Goal: Communication & Community: Connect with others

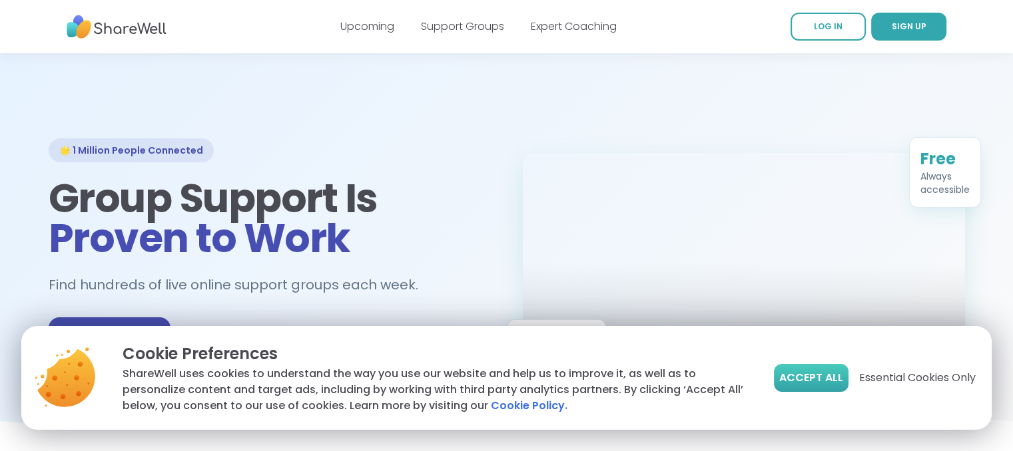
click at [827, 386] on button "Accept All" at bounding box center [811, 378] width 75 height 28
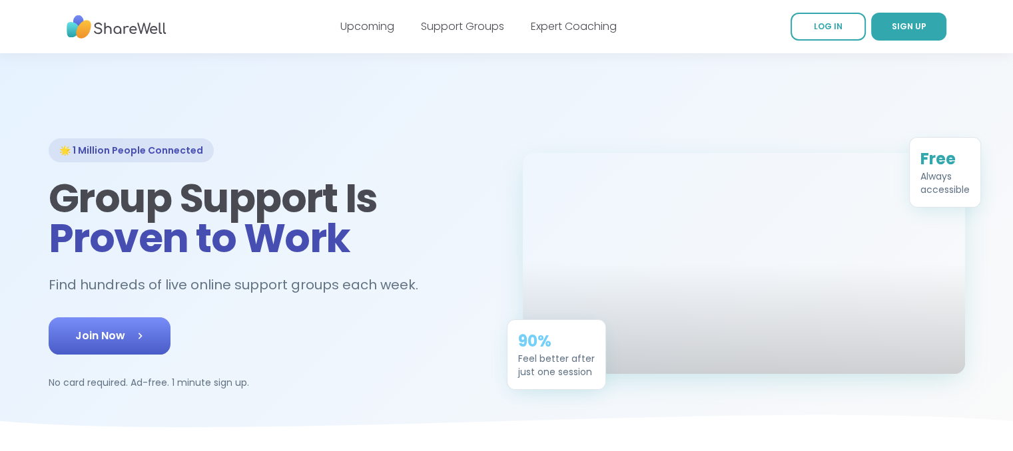
click at [157, 322] on link "Join Now" at bounding box center [110, 336] width 122 height 37
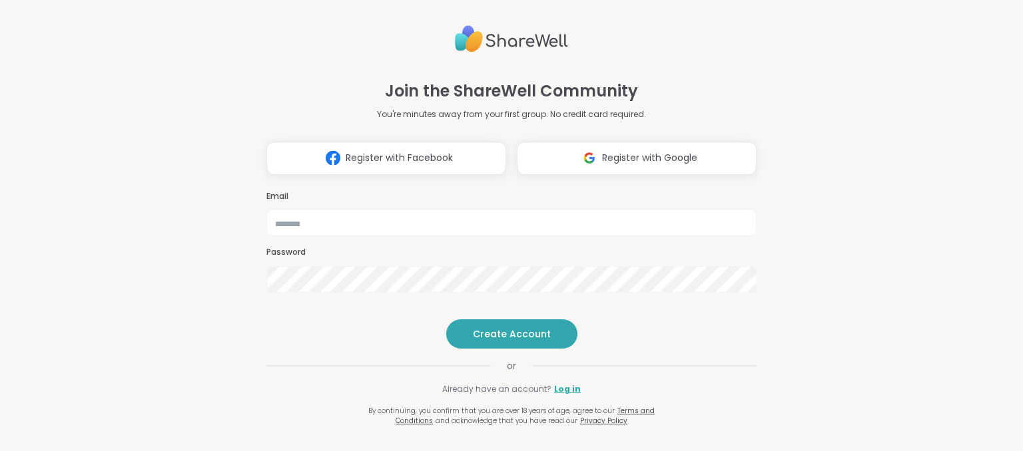
type input "**********"
click at [350, 247] on h3 "Password" at bounding box center [511, 252] width 490 height 11
click at [544, 349] on button "Create Account" at bounding box center [511, 334] width 131 height 29
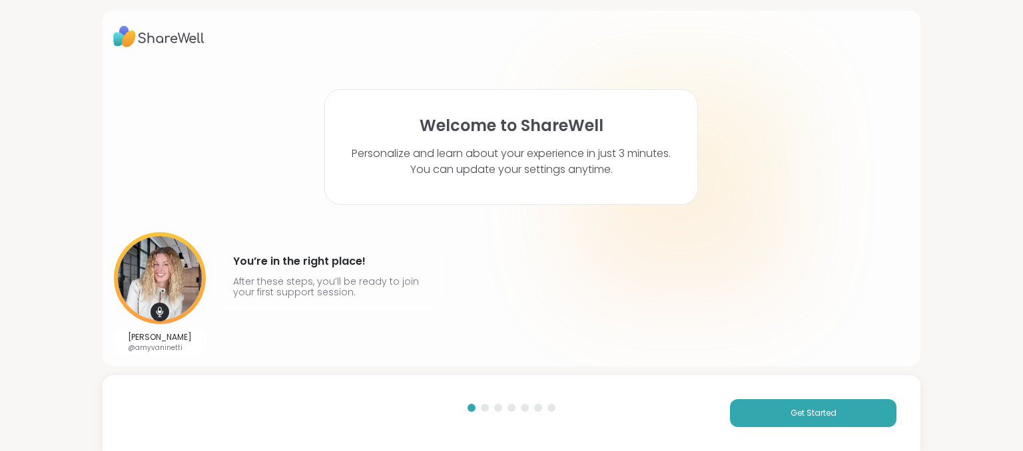
click at [811, 307] on div "[PERSON_NAME] @amyvaninetti You’re in the right place! After these steps, you’l…" at bounding box center [511, 293] width 797 height 123
click at [775, 419] on button "Get Started" at bounding box center [813, 413] width 166 height 28
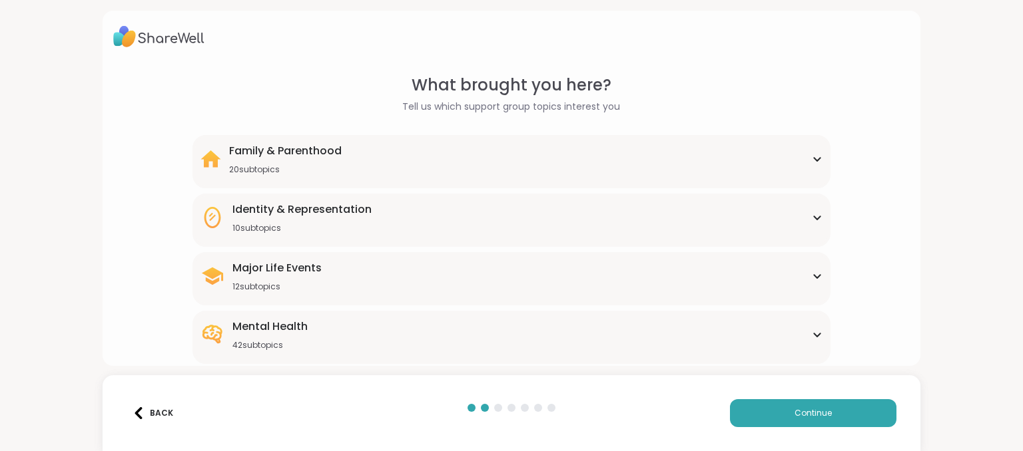
click at [811, 273] on icon at bounding box center [816, 276] width 11 height 7
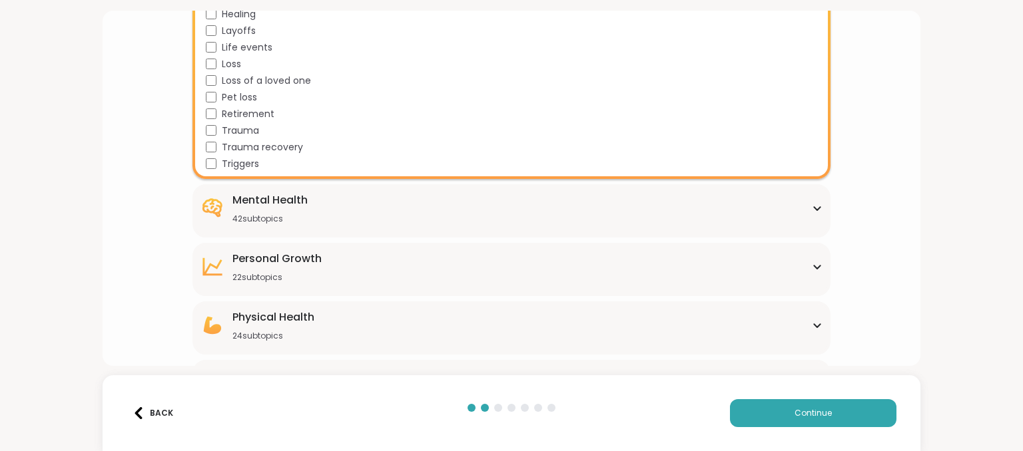
scroll to position [370, 0]
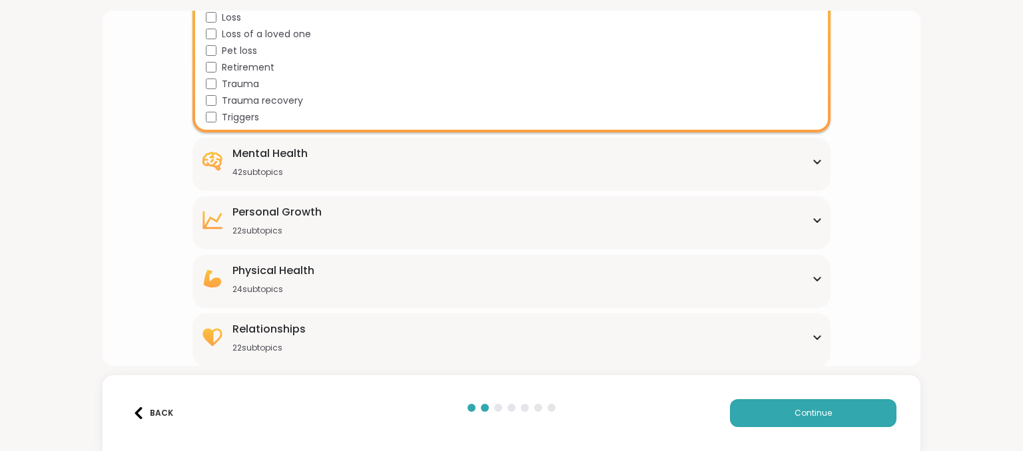
click at [517, 212] on div "[MEDICAL_DATA] 22 subtopics" at bounding box center [510, 220] width 621 height 32
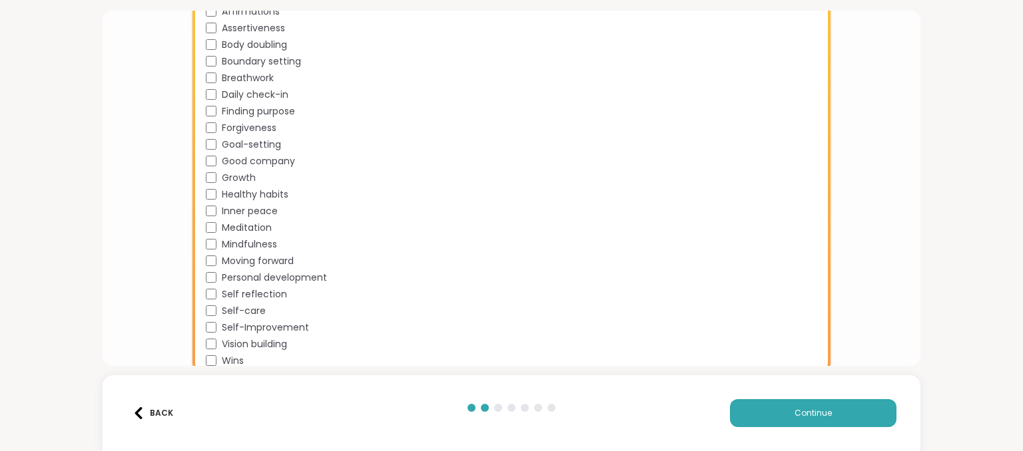
scroll to position [610, 0]
click at [511, 262] on div "Moving forward" at bounding box center [514, 259] width 616 height 14
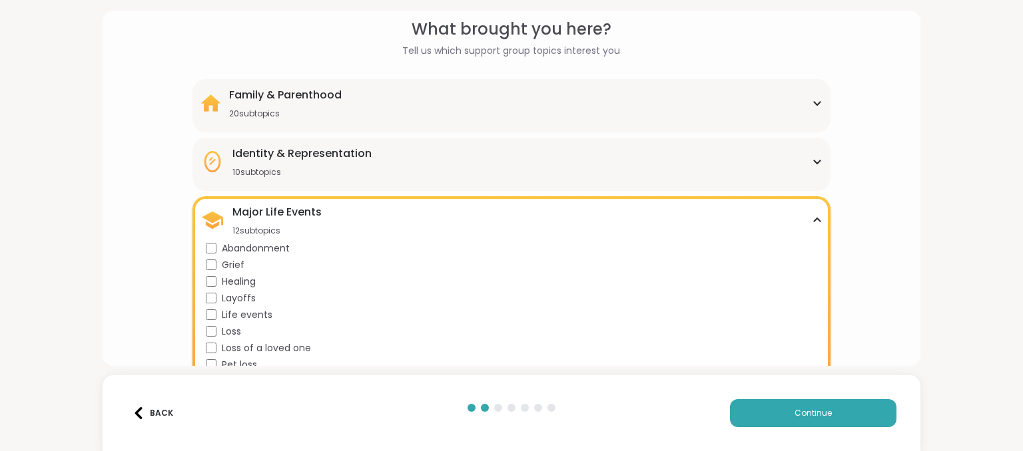
scroll to position [45, 0]
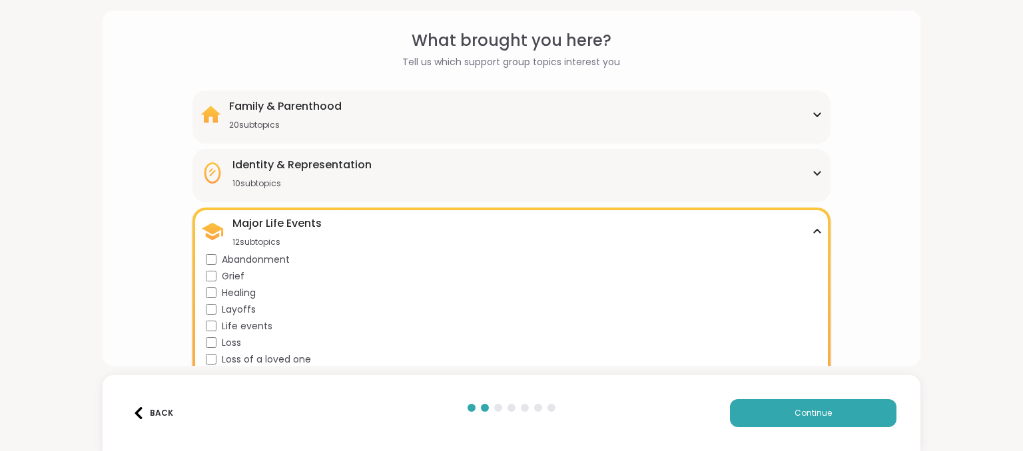
click at [229, 113] on div "Family & Parenthood" at bounding box center [285, 107] width 113 height 16
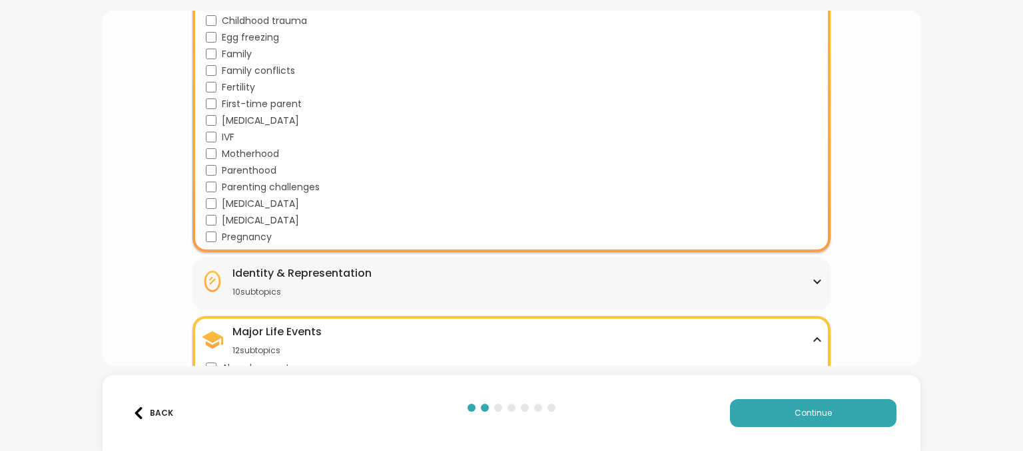
scroll to position [267, 0]
click at [378, 290] on div "Identity & Representation 10 subtopics" at bounding box center [510, 281] width 621 height 32
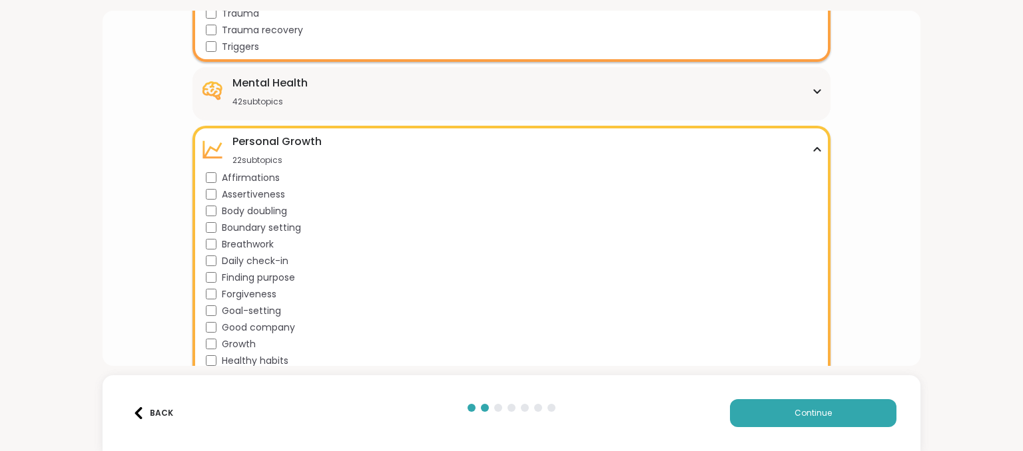
scroll to position [939, 0]
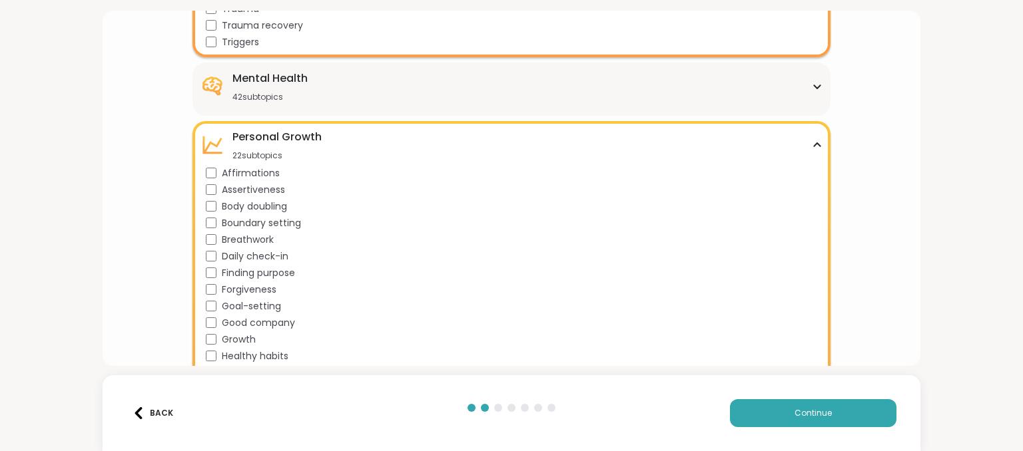
click at [324, 93] on div "Mental Health 42 subtopics" at bounding box center [510, 87] width 621 height 32
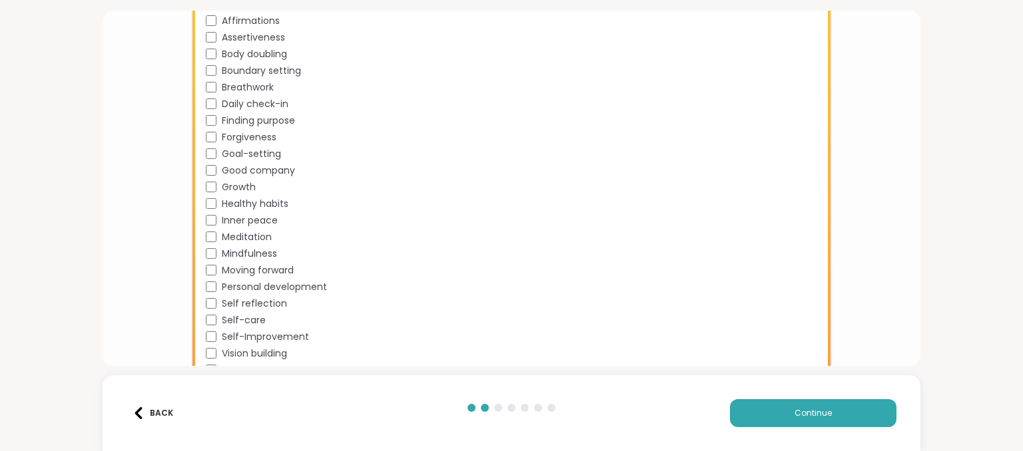
scroll to position [1893, 0]
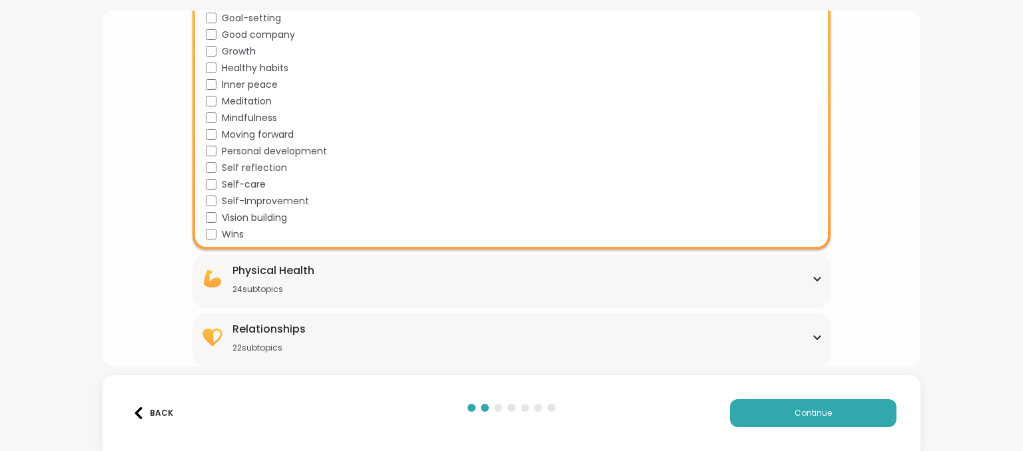
click at [290, 295] on div "Physical Health 24 subtopics [MEDICAL_DATA] [MEDICAL_DATA] [MEDICAL_DATA] [MEDI…" at bounding box center [510, 281] width 637 height 53
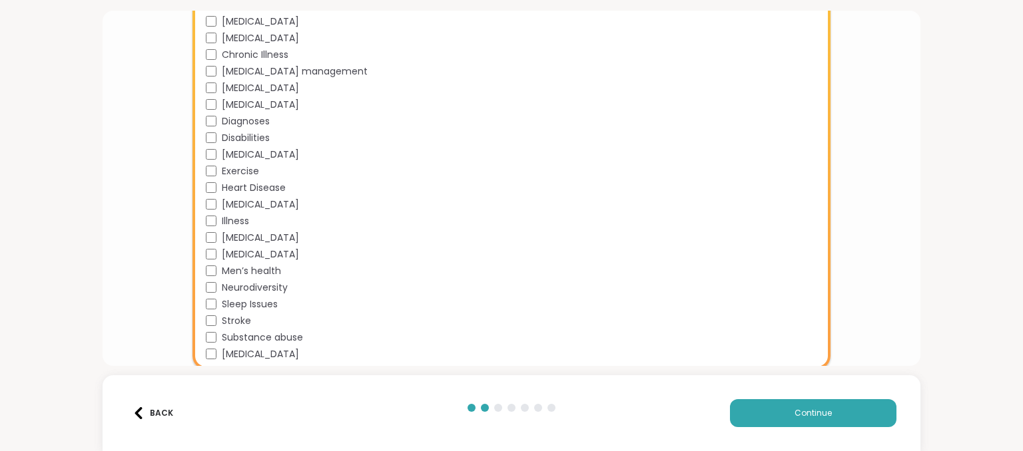
scroll to position [2290, 0]
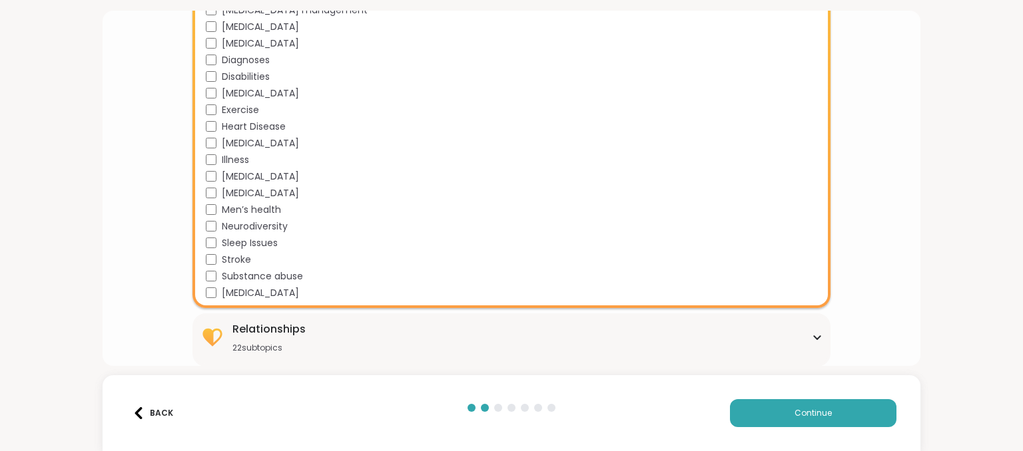
click at [283, 322] on div "Relationships" at bounding box center [268, 330] width 73 height 16
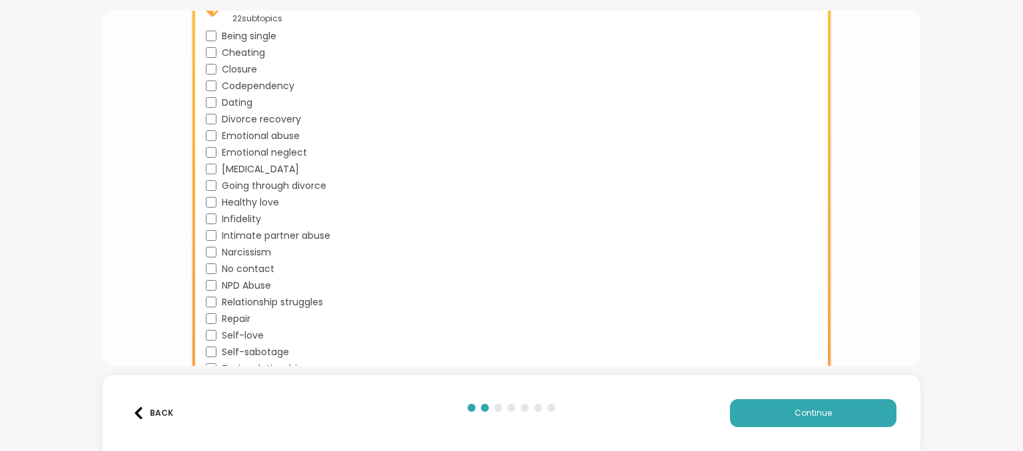
scroll to position [2654, 0]
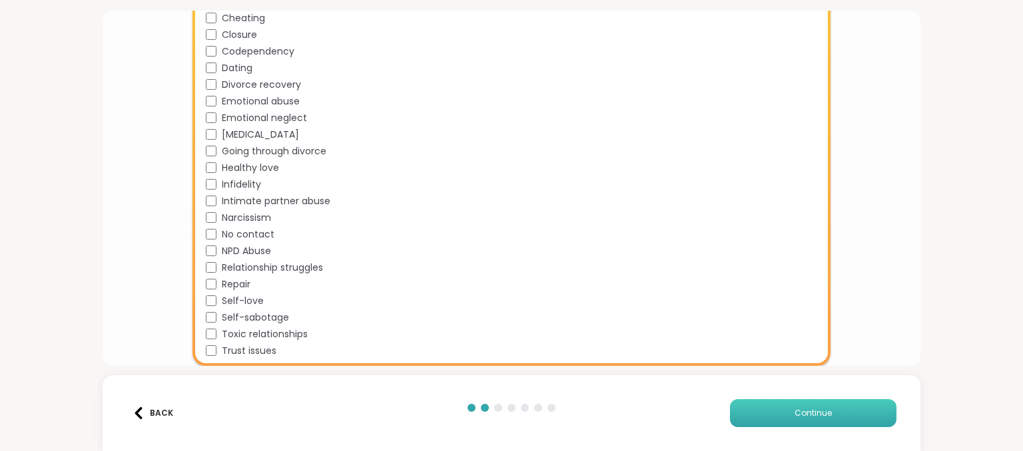
click at [747, 419] on button "Continue" at bounding box center [813, 413] width 166 height 28
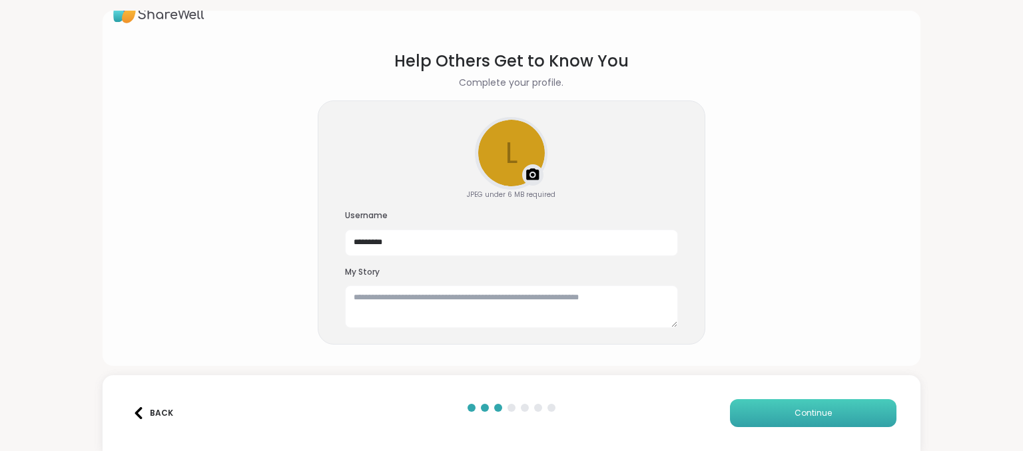
scroll to position [24, 0]
click at [517, 298] on textarea at bounding box center [511, 307] width 333 height 43
type textarea "**********"
click at [760, 424] on button "Continue" at bounding box center [813, 413] width 166 height 28
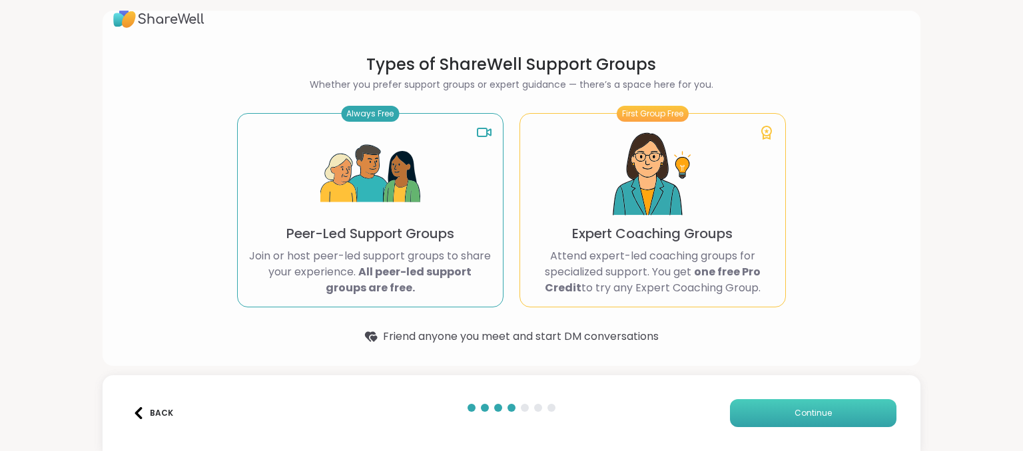
scroll to position [19, 0]
click at [431, 174] on div "Always Free Peer-Led Support Groups Join or host peer-led support groups to sha…" at bounding box center [370, 211] width 266 height 194
click at [367, 174] on img at bounding box center [370, 175] width 100 height 100
click at [752, 409] on button "Continue" at bounding box center [813, 413] width 166 height 28
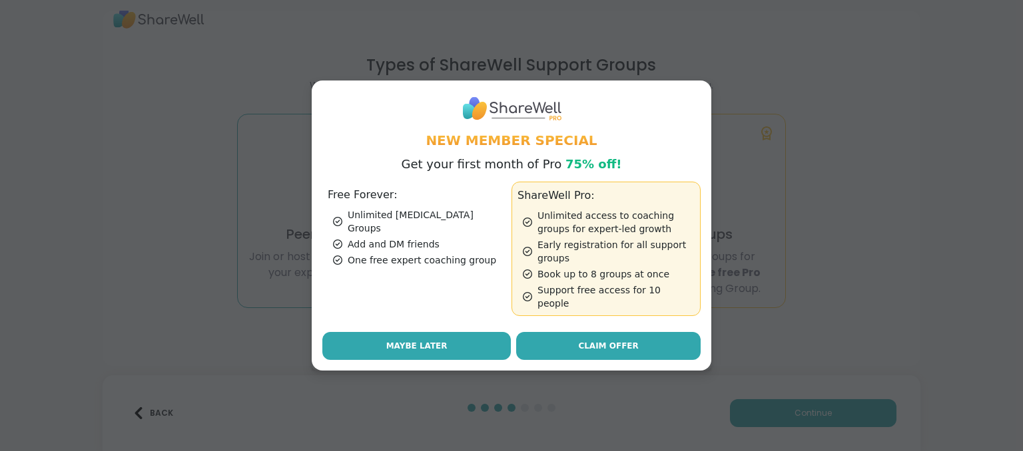
click at [465, 334] on button "Maybe Later" at bounding box center [416, 346] width 188 height 28
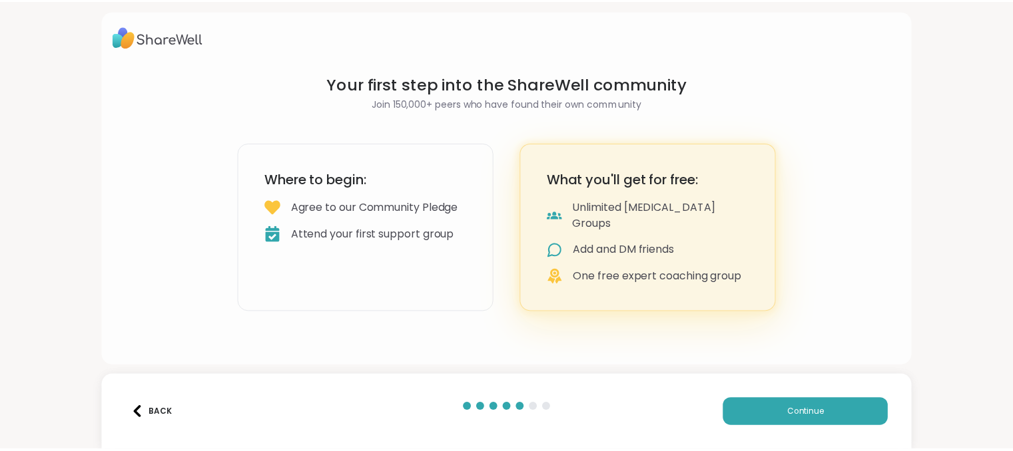
scroll to position [0, 0]
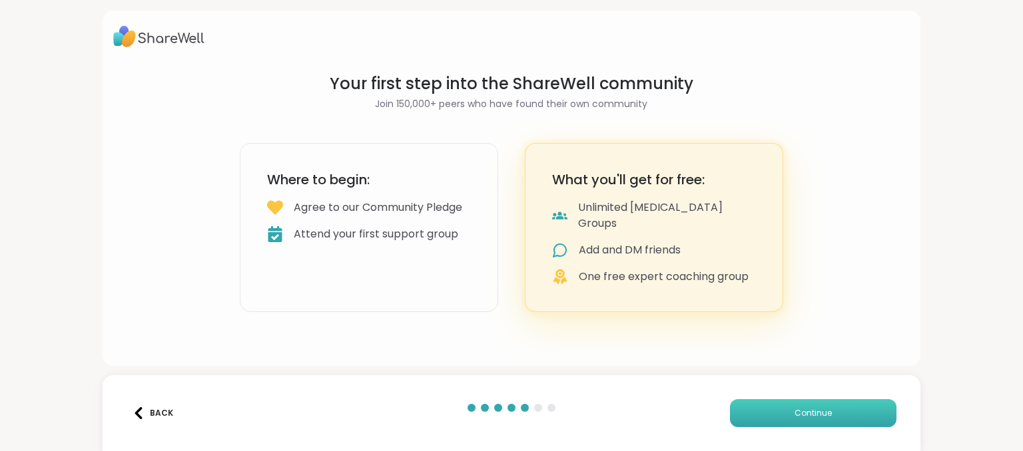
click at [740, 404] on button "Continue" at bounding box center [813, 413] width 166 height 28
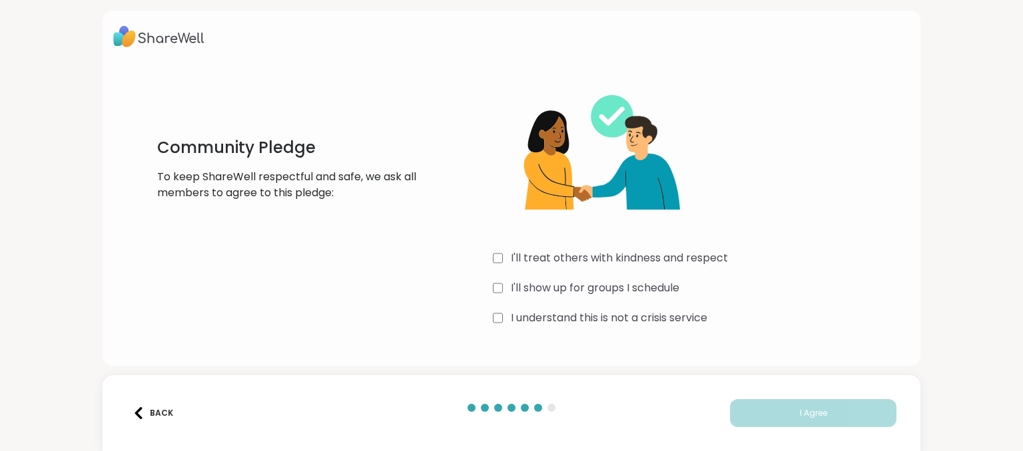
click at [696, 265] on label "I'll treat others with kindness and respect" at bounding box center [619, 258] width 217 height 16
click at [635, 286] on label "I'll show up for groups I schedule" at bounding box center [595, 288] width 168 height 16
click at [600, 327] on div "I'll treat others with kindness and respect I'll show up for groups I schedule …" at bounding box center [692, 201] width 399 height 256
click at [588, 316] on label "I understand this is not a crisis service" at bounding box center [609, 318] width 196 height 16
click at [764, 421] on button "I Agree" at bounding box center [813, 413] width 166 height 28
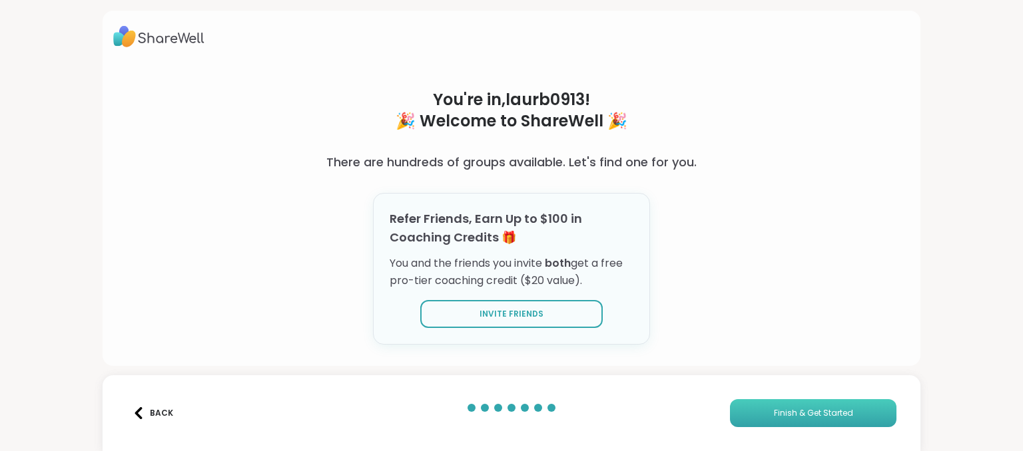
click at [782, 417] on span "Finish & Get Started" at bounding box center [813, 413] width 79 height 12
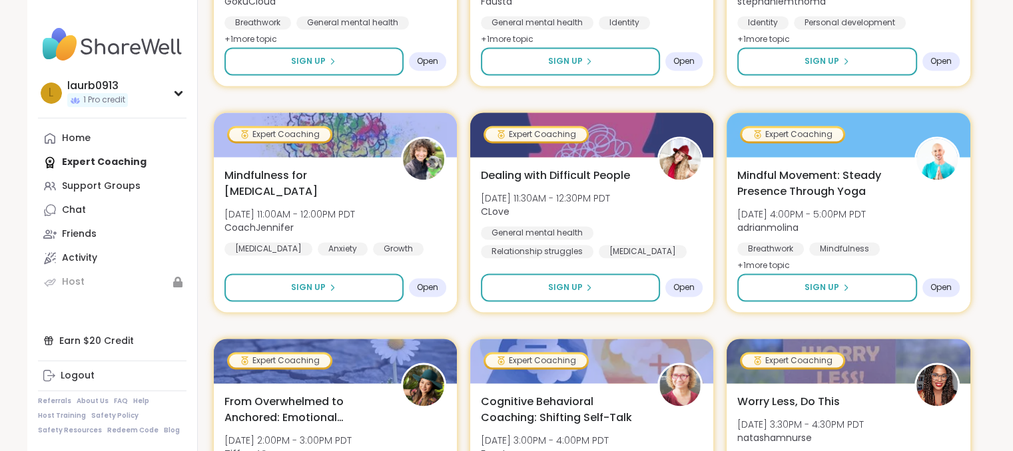
scroll to position [1962, 0]
click at [103, 187] on div "Support Groups" at bounding box center [101, 186] width 79 height 13
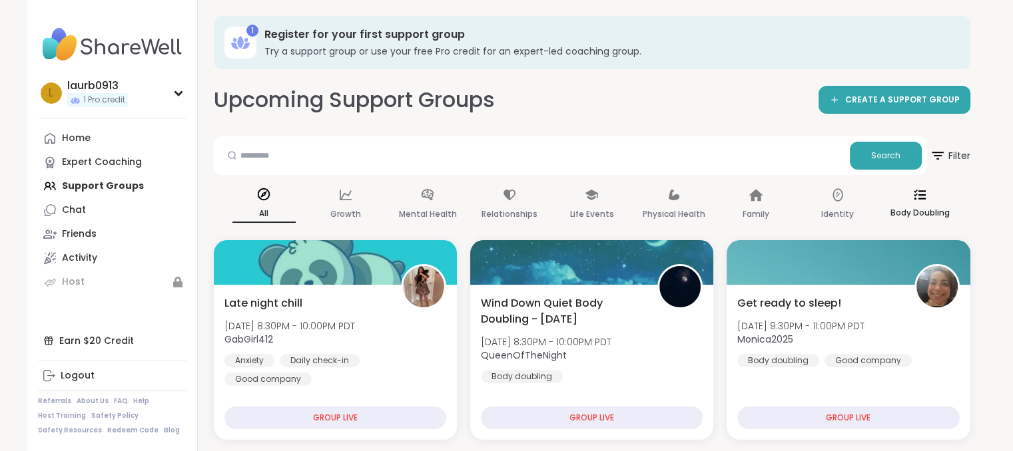
click at [923, 201] on div "Body Doubling" at bounding box center [918, 204] width 63 height 49
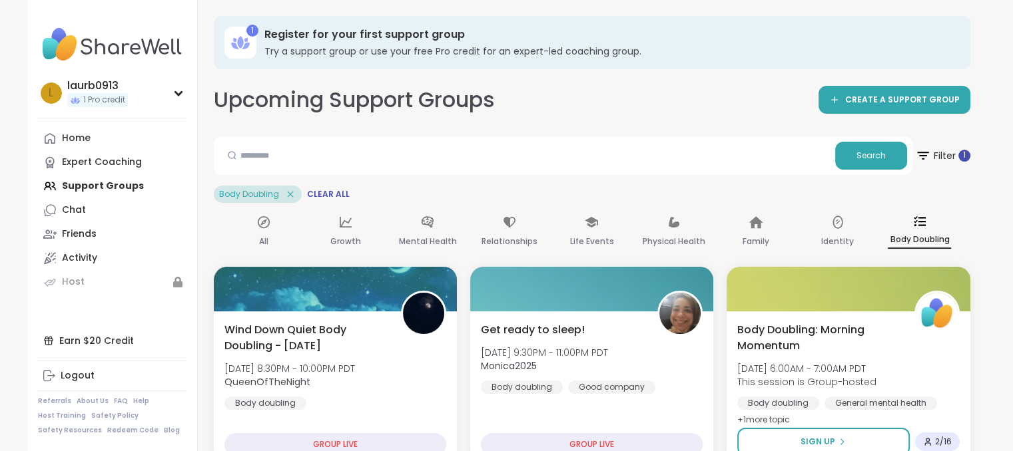
click at [920, 235] on p "Body Doubling" at bounding box center [918, 240] width 63 height 17
click at [924, 226] on icon at bounding box center [919, 221] width 12 height 10
click at [774, 162] on input "text" at bounding box center [524, 155] width 610 height 27
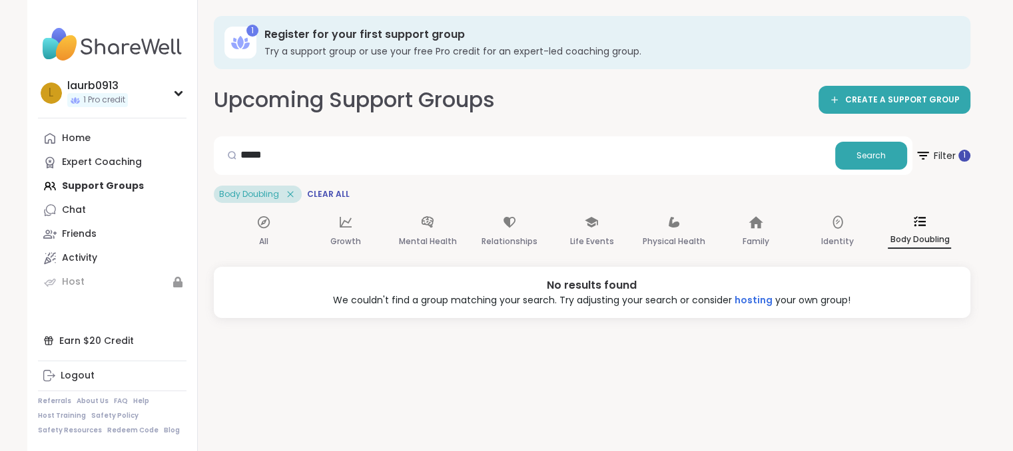
click at [287, 193] on icon at bounding box center [290, 194] width 6 height 6
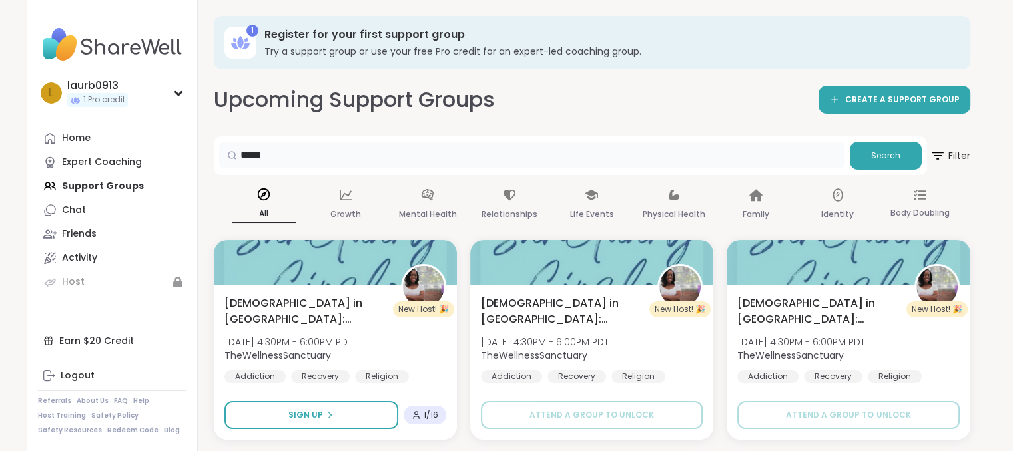
click at [413, 160] on input "*****" at bounding box center [531, 155] width 625 height 27
type input "*********"
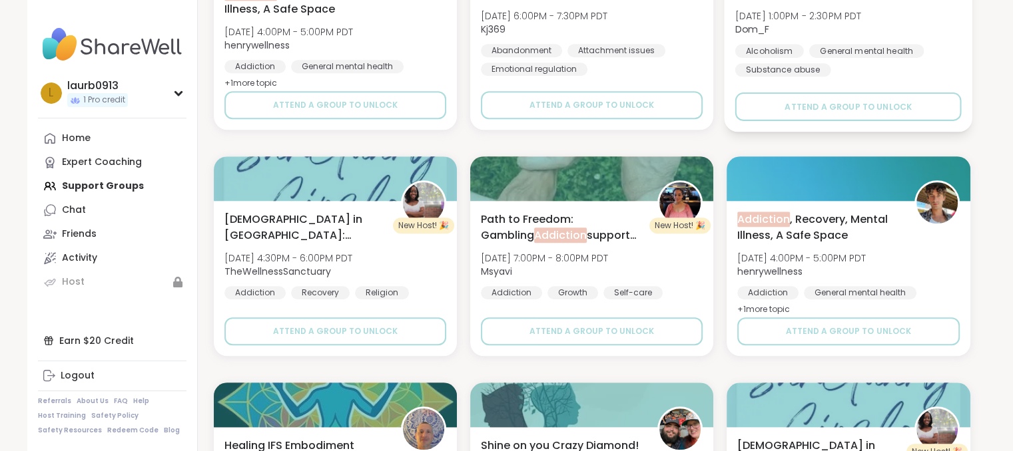
scroll to position [990, 0]
